Goal: Task Accomplishment & Management: Use online tool/utility

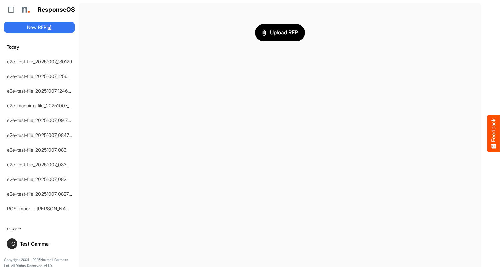
click at [280, 32] on span "Upload RFP" at bounding box center [280, 32] width 36 height 9
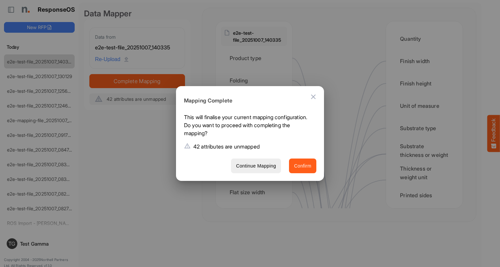
click at [303, 165] on span "Confirm" at bounding box center [302, 166] width 17 height 8
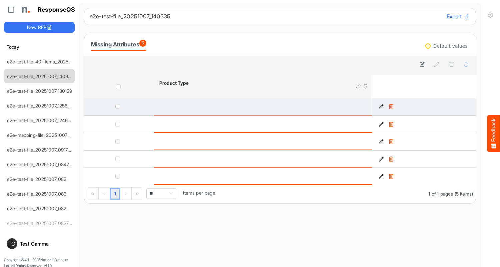
click at [381, 107] on icon "51d3245e-3ed7-4b76-982c-d105c4d3240c is template cell Column Header" at bounding box center [381, 107] width 6 height 6
